Goal: Task Accomplishment & Management: Use online tool/utility

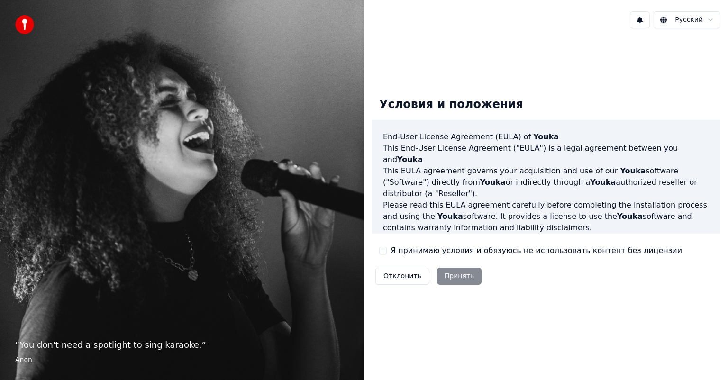
click at [442, 254] on label "Я принимаю условия и обязуюсь не использовать контент без лицензии" at bounding box center [535, 250] width 291 height 11
click at [387, 254] on button "Я принимаю условия и обязуюсь не использовать контент без лицензии" at bounding box center [383, 251] width 8 height 8
click at [448, 273] on button "Принять" at bounding box center [459, 276] width 45 height 17
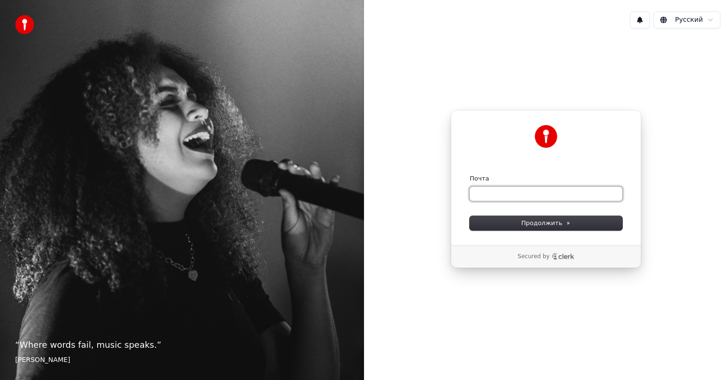
click at [543, 188] on input "Почта" at bounding box center [546, 194] width 153 height 14
paste input "**********"
click at [508, 216] on button "Продолжить" at bounding box center [546, 223] width 153 height 14
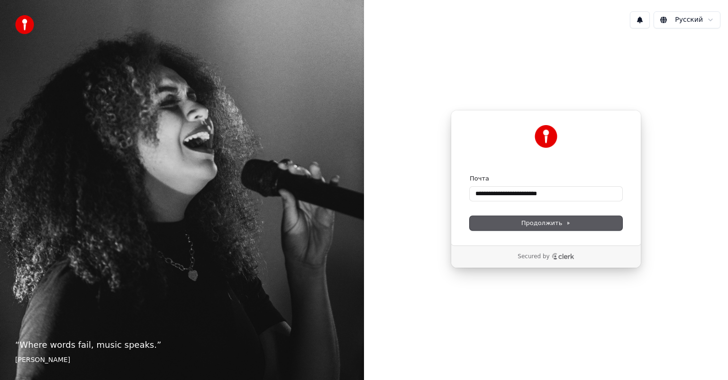
type input "**********"
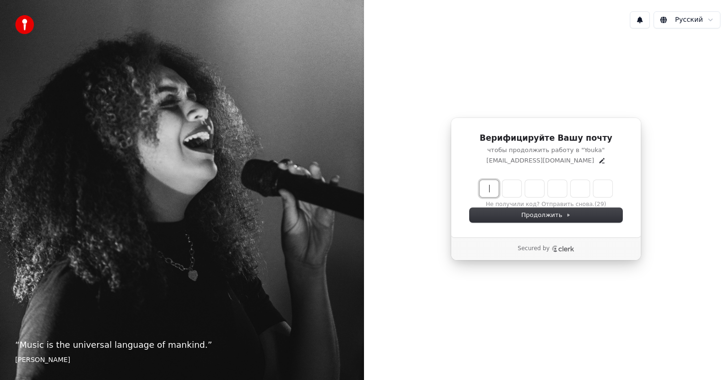
click at [493, 192] on input "Enter verification code" at bounding box center [556, 188] width 152 height 17
type input "******"
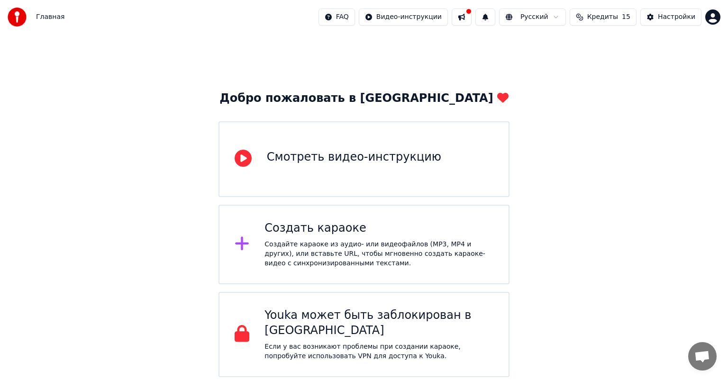
click at [363, 269] on div "Создать караоке Создайте караоке из аудио- или видеофайлов (MP3, MP4 и других),…" at bounding box center [363, 245] width 291 height 80
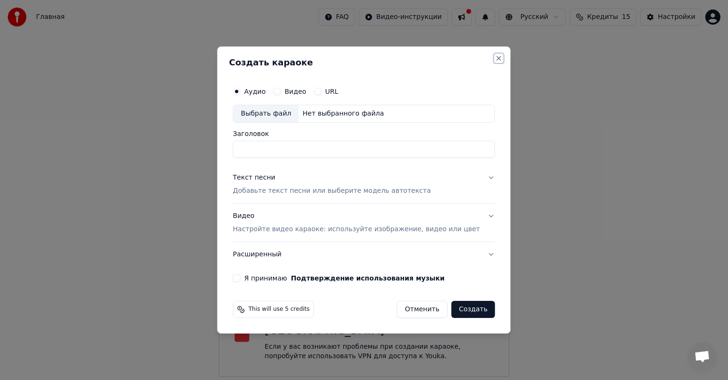
click at [495, 58] on button "Close" at bounding box center [499, 58] width 8 height 8
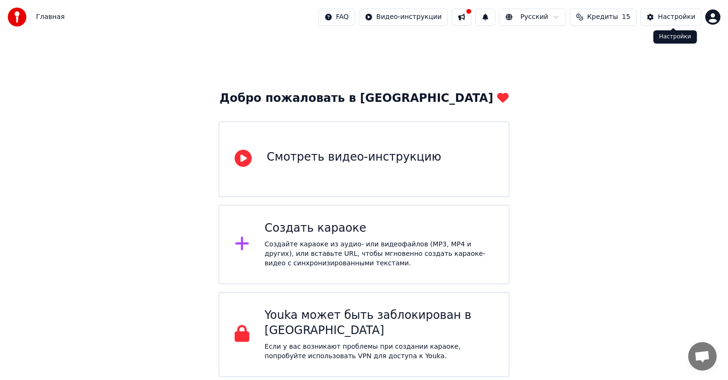
click at [667, 13] on div "Настройки" at bounding box center [676, 16] width 37 height 9
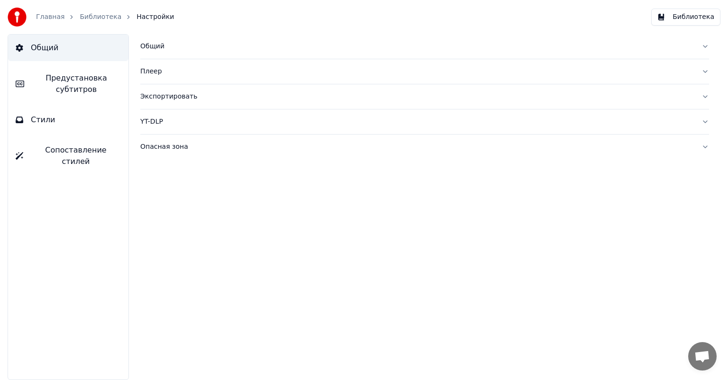
click at [169, 46] on div "Общий" at bounding box center [416, 46] width 553 height 9
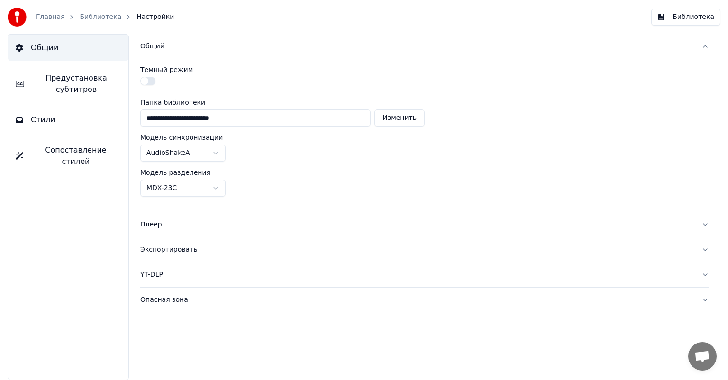
click at [149, 81] on button "button" at bounding box center [147, 81] width 15 height 9
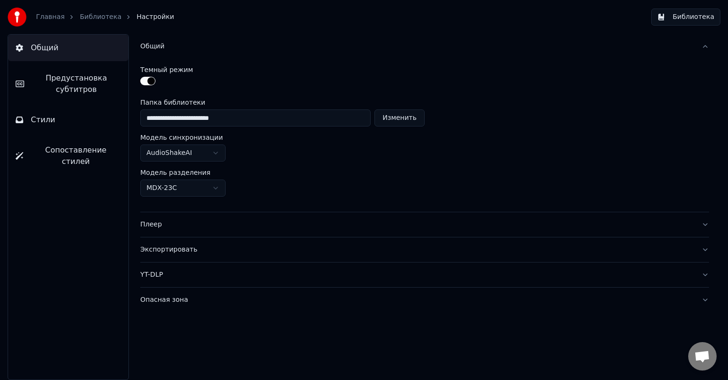
click at [190, 229] on button "Плеер" at bounding box center [424, 224] width 569 height 25
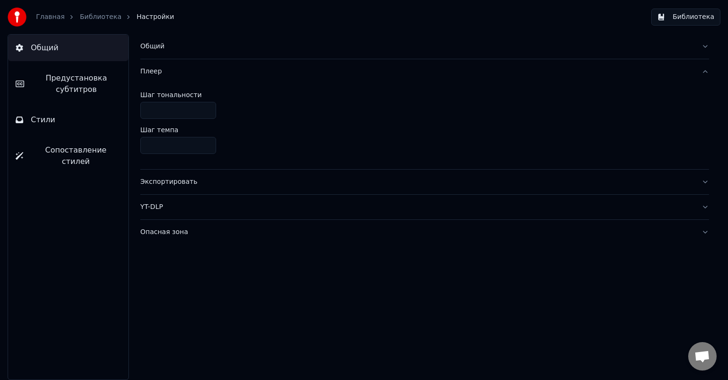
click at [195, 182] on div "Экспортировать" at bounding box center [416, 181] width 553 height 9
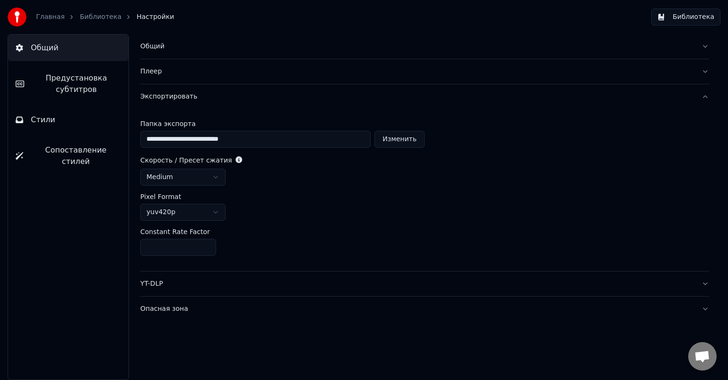
click at [212, 290] on button "YT-DLP" at bounding box center [424, 284] width 569 height 25
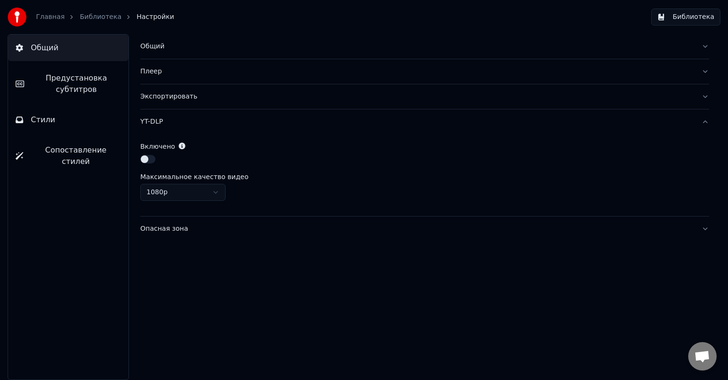
click at [199, 226] on div "Опасная зона" at bounding box center [416, 228] width 553 height 9
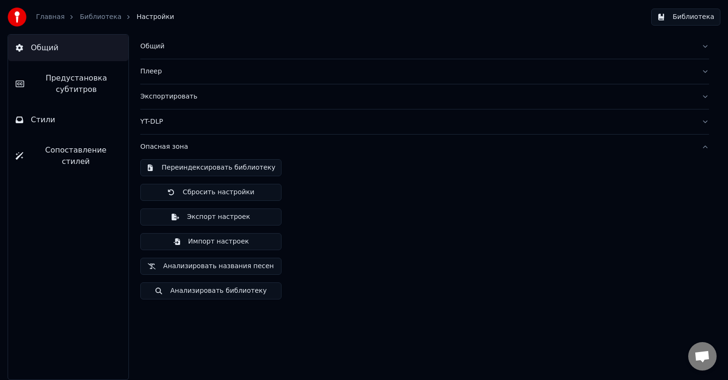
click at [84, 120] on button "Стили" at bounding box center [68, 120] width 120 height 27
click at [66, 90] on span "Предустановка субтитров" at bounding box center [76, 83] width 89 height 23
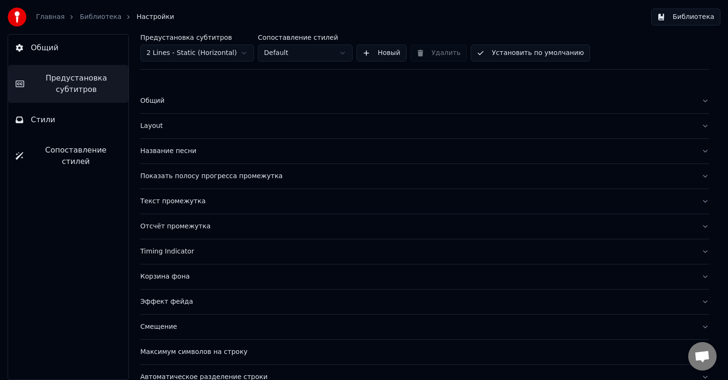
click at [94, 54] on button "Общий" at bounding box center [68, 48] width 120 height 27
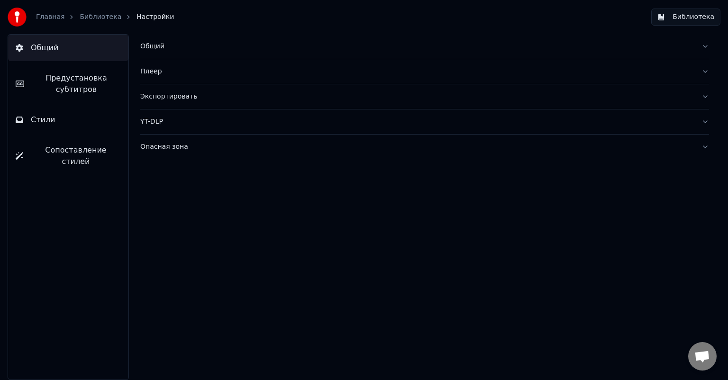
click at [152, 48] on div "Общий" at bounding box center [416, 46] width 553 height 9
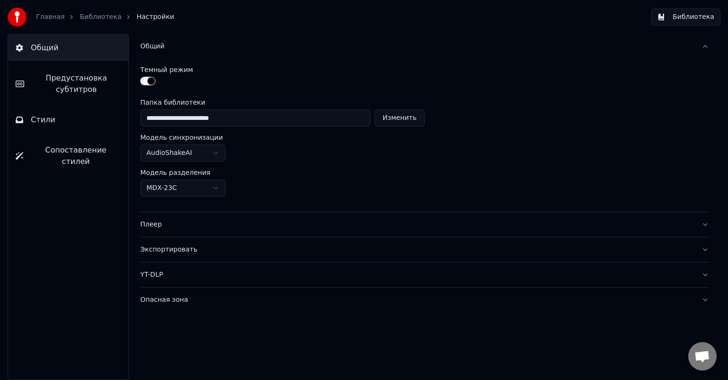
click at [148, 78] on button "button" at bounding box center [147, 81] width 15 height 9
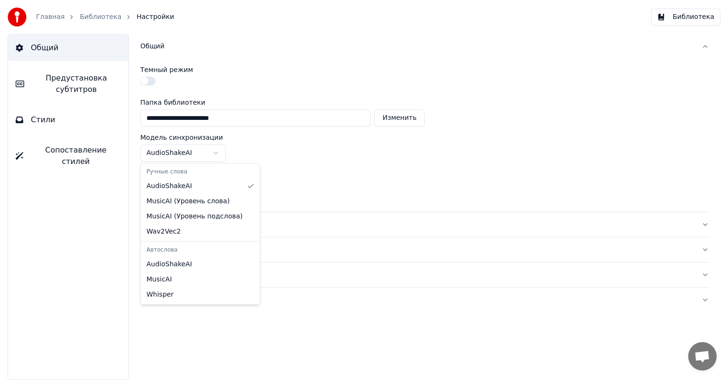
click at [193, 155] on html "**********" at bounding box center [364, 190] width 728 height 380
click at [343, 154] on html "**********" at bounding box center [364, 190] width 728 height 380
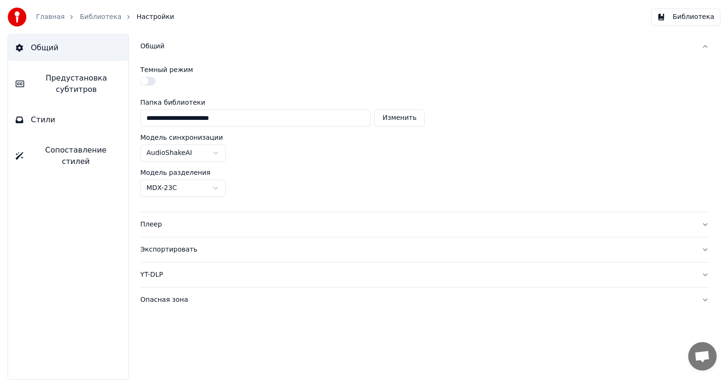
click at [12, 13] on img at bounding box center [17, 17] width 19 height 19
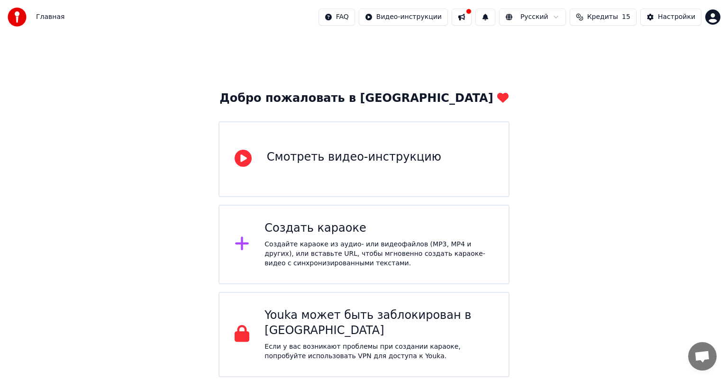
click at [330, 243] on div "Создайте караоке из аудио- или видеофайлов (MP3, MP4 и других), или вставьте UR…" at bounding box center [378, 254] width 229 height 28
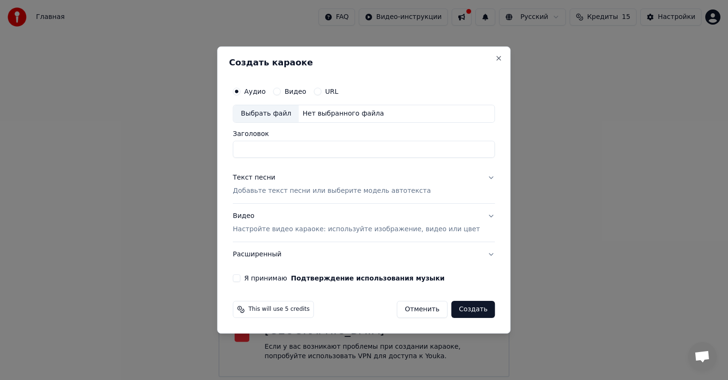
click at [436, 193] on button "Текст песни Добавьте текст песни или выберите модель автотекста" at bounding box center [364, 184] width 262 height 38
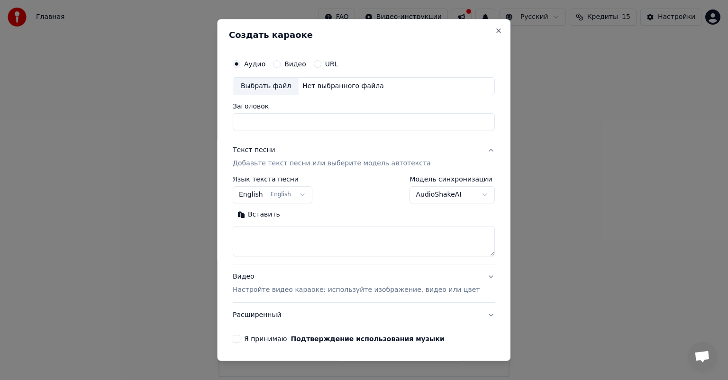
click at [301, 195] on button "English English" at bounding box center [273, 194] width 80 height 17
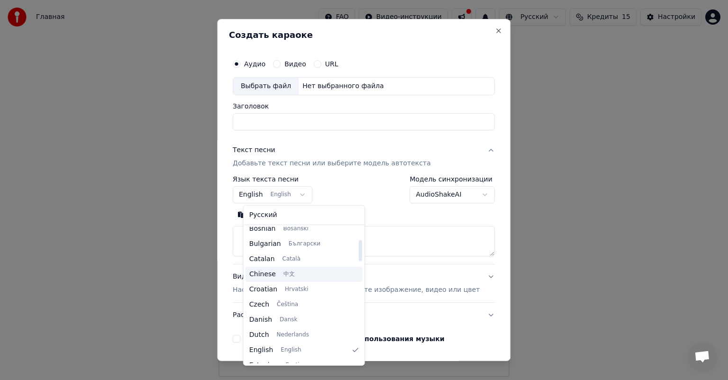
scroll to position [81, 0]
select select "**"
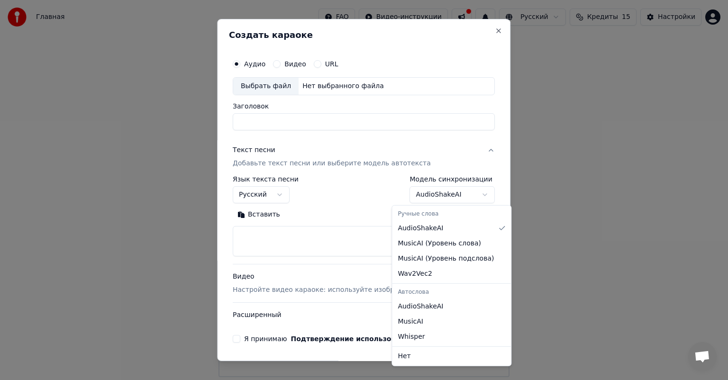
click at [452, 192] on body "Главная FAQ Видео-инструкции Русский Кредиты 15 Настройки Добро пожаловать в Yo…" at bounding box center [364, 188] width 728 height 377
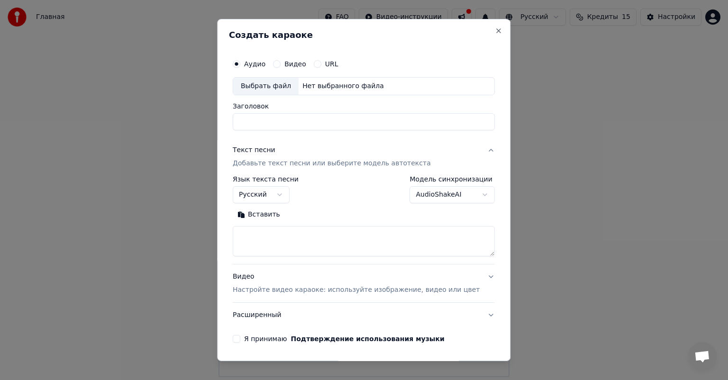
click at [328, 245] on body "Главная FAQ Видео-инструкции Русский Кредиты 15 Настройки Добро пожаловать в Yo…" at bounding box center [364, 188] width 728 height 377
click at [426, 194] on body "Главная FAQ Видео-инструкции Русский Кредиты 15 Настройки Добро пожаловать в Yo…" at bounding box center [364, 188] width 728 height 377
click at [310, 234] on body "Главная FAQ Видео-инструкции Русский Кредиты 15 Настройки Добро пожаловать в Yo…" at bounding box center [364, 188] width 728 height 377
click at [308, 165] on p "Добавьте текст песни или выберите модель автотекста" at bounding box center [332, 163] width 198 height 9
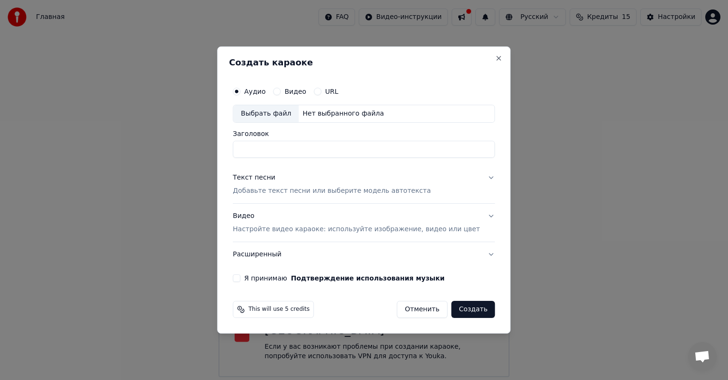
click at [317, 193] on p "Добавьте текст песни или выберите модель автотекста" at bounding box center [332, 190] width 198 height 9
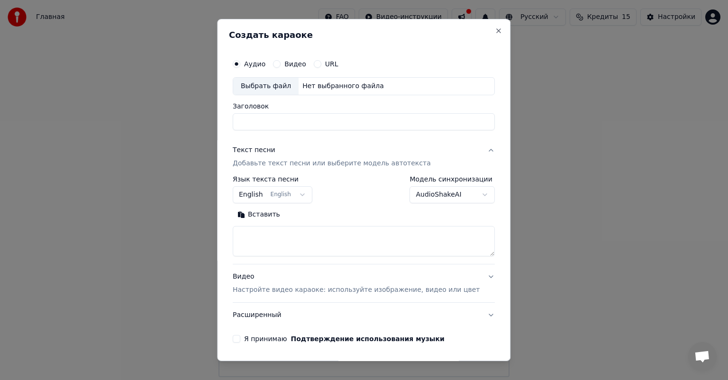
click at [290, 247] on textarea at bounding box center [364, 241] width 262 height 30
paste textarea "**********"
type textarea "**********"
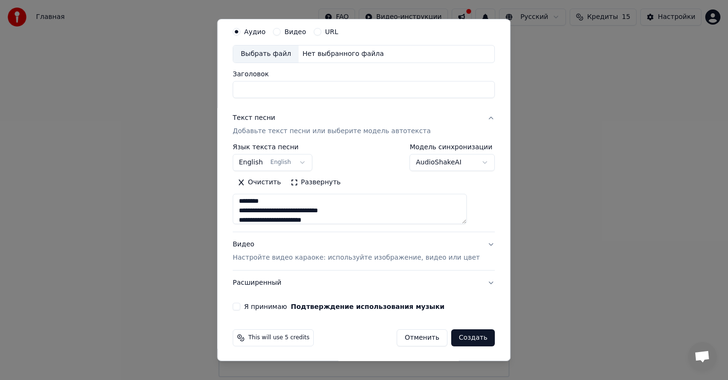
click at [405, 258] on p "Настройте видео караоке: используйте изображение, видео или цвет" at bounding box center [356, 257] width 247 height 9
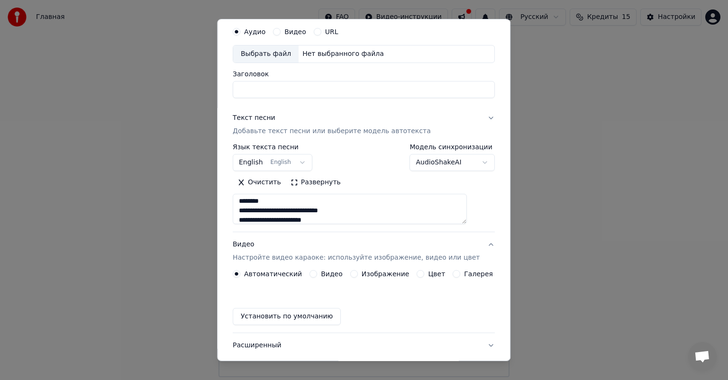
scroll to position [7, 0]
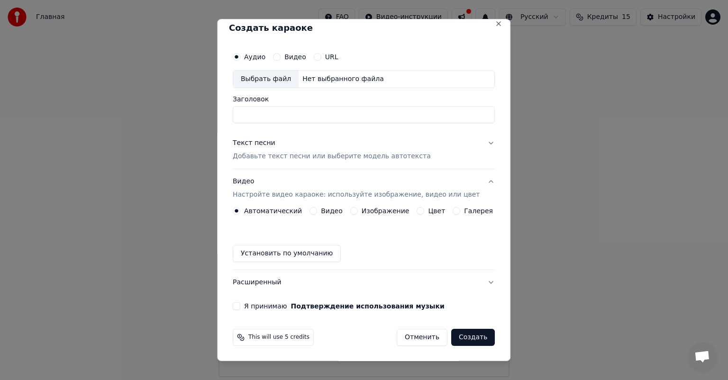
click at [324, 210] on label "Видео" at bounding box center [332, 211] width 22 height 7
click at [317, 210] on button "Видео" at bounding box center [313, 211] width 8 height 8
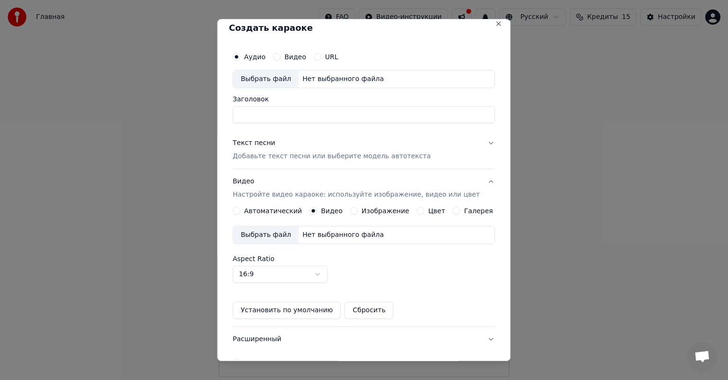
click at [364, 209] on label "Изображение" at bounding box center [386, 211] width 48 height 7
click at [358, 209] on button "Изображение" at bounding box center [354, 211] width 8 height 8
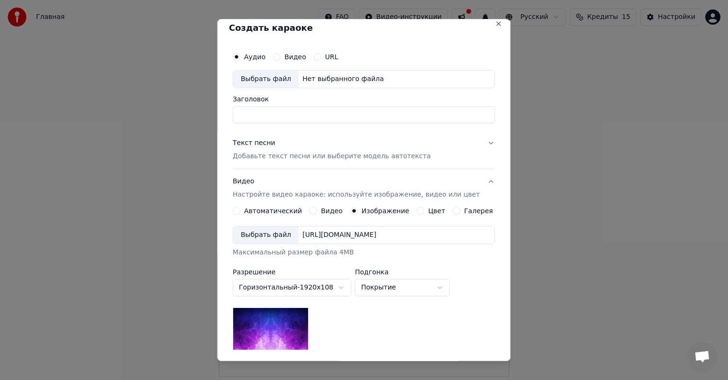
click at [315, 208] on button "Видео" at bounding box center [313, 211] width 8 height 8
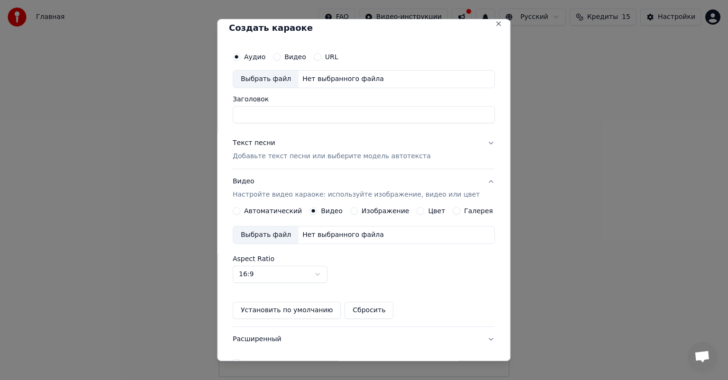
click at [328, 238] on div "Нет выбранного файла" at bounding box center [343, 234] width 89 height 9
click at [421, 211] on div "Цвет" at bounding box center [431, 211] width 28 height 8
click at [381, 210] on label "Изображение" at bounding box center [386, 211] width 48 height 7
click at [358, 210] on button "Изображение" at bounding box center [354, 211] width 8 height 8
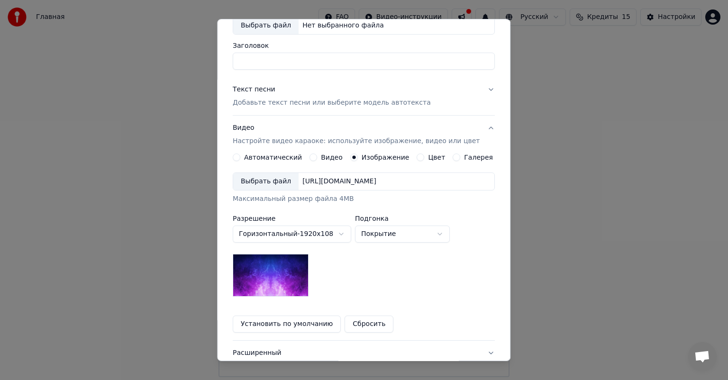
scroll to position [60, 0]
click at [281, 157] on label "Автоматический" at bounding box center [273, 157] width 58 height 7
click at [240, 157] on button "Автоматический" at bounding box center [237, 158] width 8 height 8
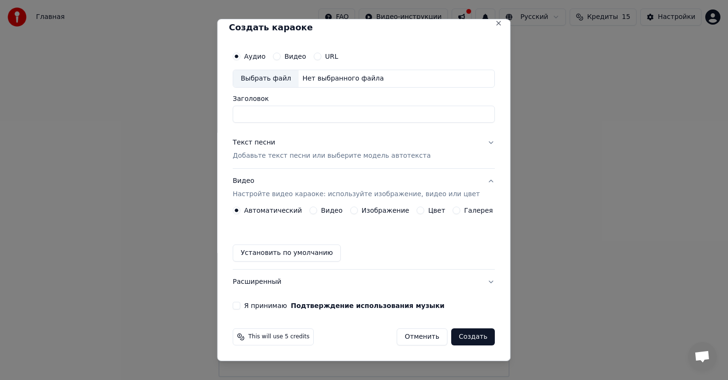
scroll to position [7, 0]
click at [270, 306] on label "Я принимаю Подтверждение использования музыки" at bounding box center [344, 306] width 200 height 7
click at [240, 306] on button "Я принимаю Подтверждение использования музыки" at bounding box center [237, 306] width 8 height 8
click at [462, 335] on button "Создать" at bounding box center [473, 337] width 44 height 17
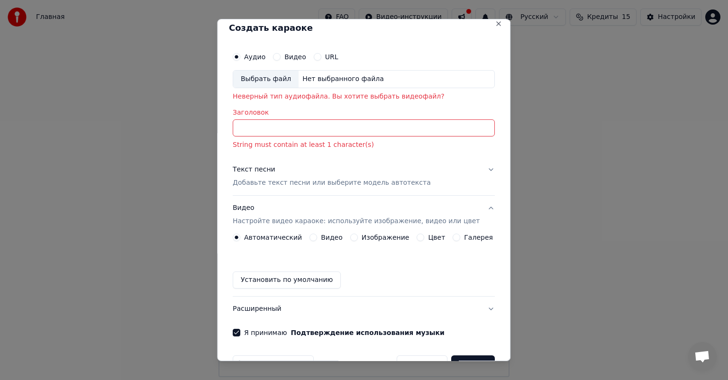
scroll to position [0, 0]
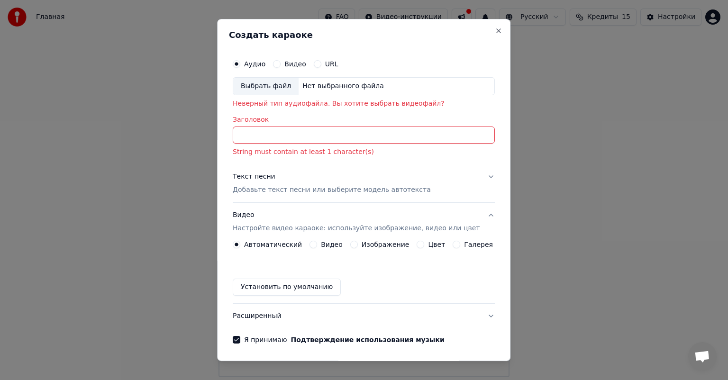
click at [328, 131] on input "Заголовок" at bounding box center [364, 135] width 262 height 17
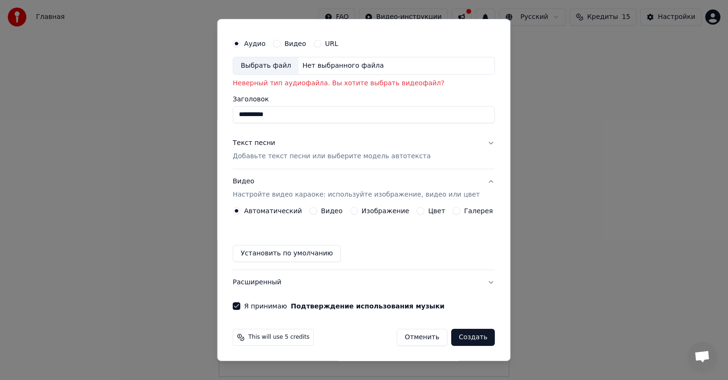
scroll to position [20, 0]
type input "*"
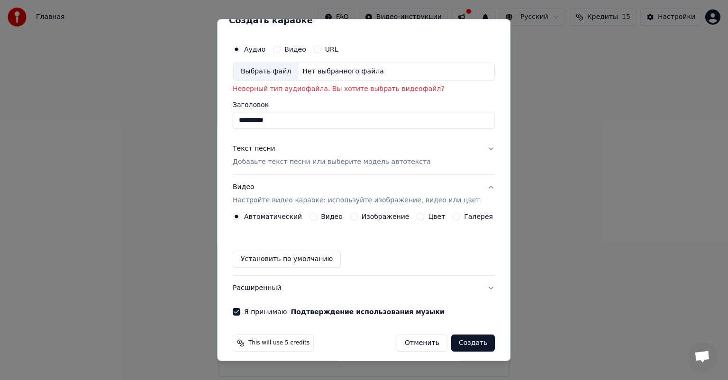
type input "**********"
click at [276, 155] on div "Текст песни Добавьте текст песни или выберите модель автотекста" at bounding box center [332, 155] width 198 height 23
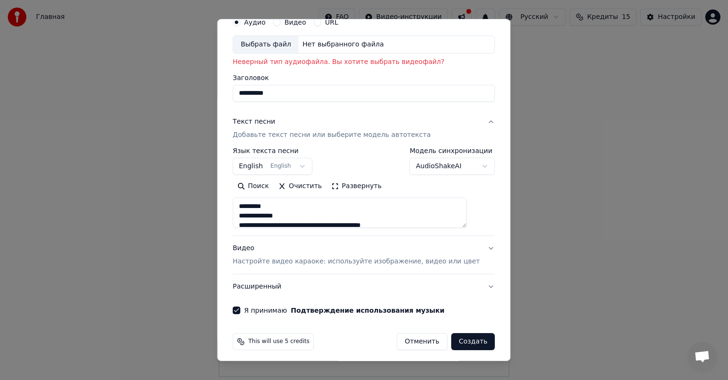
scroll to position [0, 0]
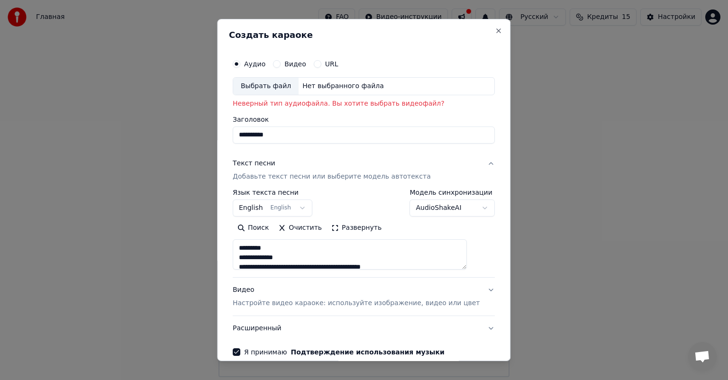
click at [323, 104] on p "Неверный тип аудиофайла. Вы хотите выбрать видеофайл?" at bounding box center [364, 103] width 262 height 9
click at [291, 63] on div "Видео" at bounding box center [289, 64] width 33 height 8
click at [281, 64] on button "Видео" at bounding box center [277, 64] width 8 height 8
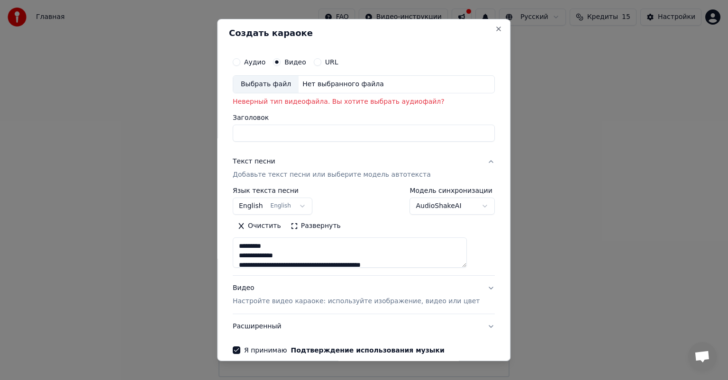
scroll to position [0, 0]
click at [279, 133] on input "Заголовок" at bounding box center [364, 134] width 262 height 17
click at [262, 61] on label "Аудио" at bounding box center [254, 63] width 21 height 7
click at [240, 61] on button "Аудио" at bounding box center [237, 64] width 8 height 8
click at [330, 64] on div "URL" at bounding box center [326, 64] width 25 height 8
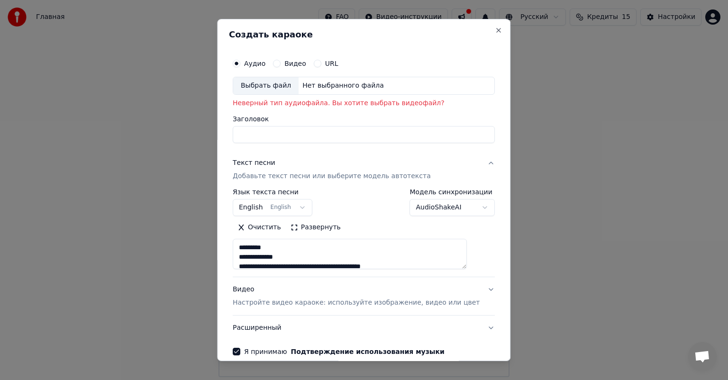
click at [250, 135] on input "Заголовок" at bounding box center [364, 134] width 262 height 17
